Goal: Navigation & Orientation: Find specific page/section

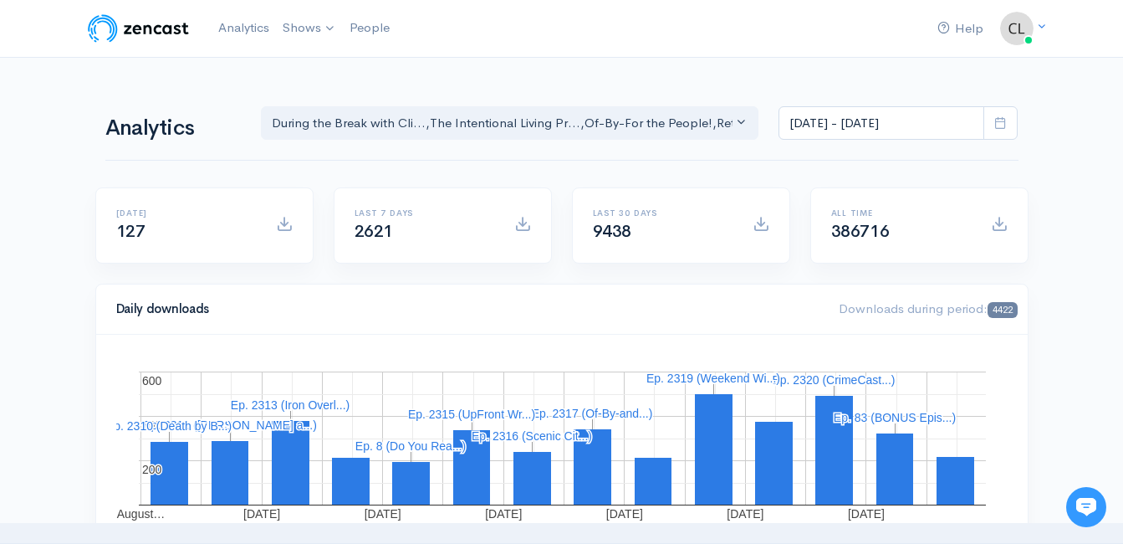
click at [359, 52] on nav "Help Notifications View all Your profile Team settings Default team Current Log…" at bounding box center [561, 29] width 1123 height 58
